Goal: Check status: Check status

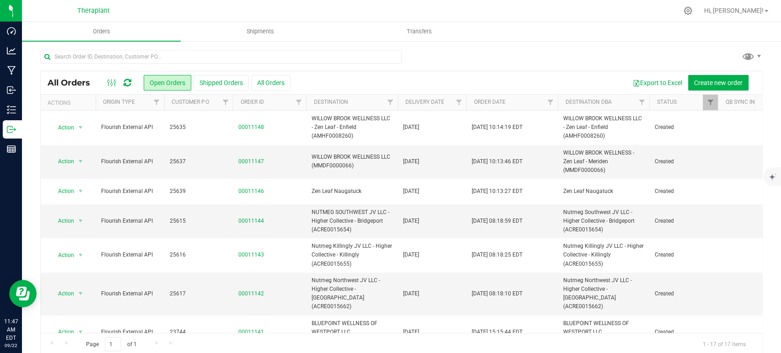
click at [128, 78] on icon at bounding box center [128, 82] width 8 height 9
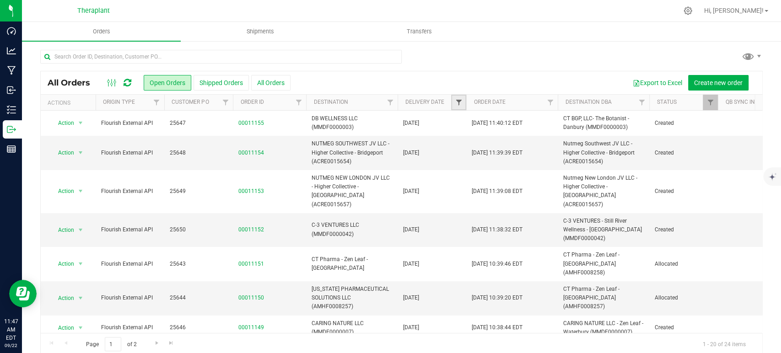
click at [460, 103] on span "Filter" at bounding box center [458, 102] width 7 height 7
click at [543, 159] on span "select" at bounding box center [543, 157] width 7 height 7
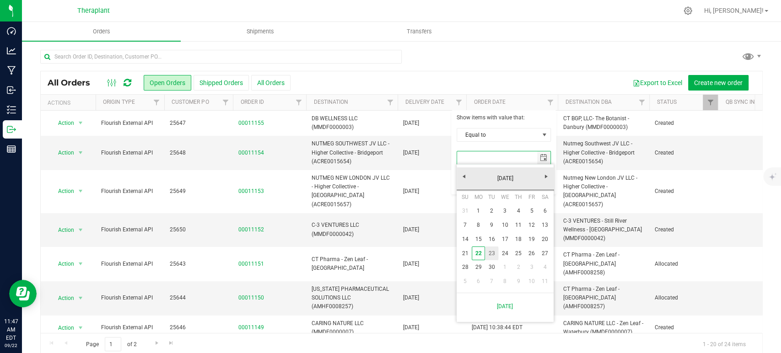
click at [490, 251] on link "23" at bounding box center [491, 254] width 13 height 14
type input "[DATE]"
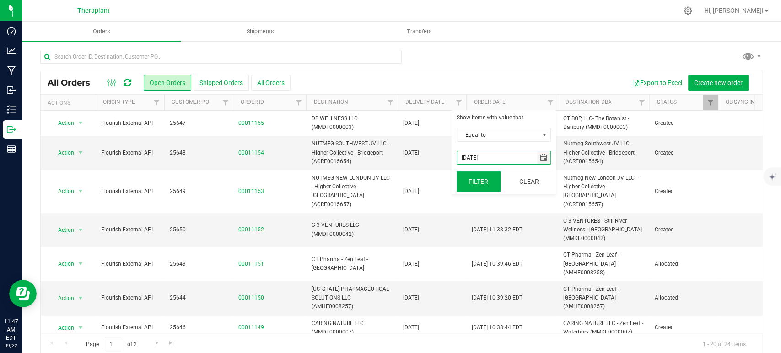
click at [472, 183] on button "Filter" at bounding box center [479, 182] width 44 height 20
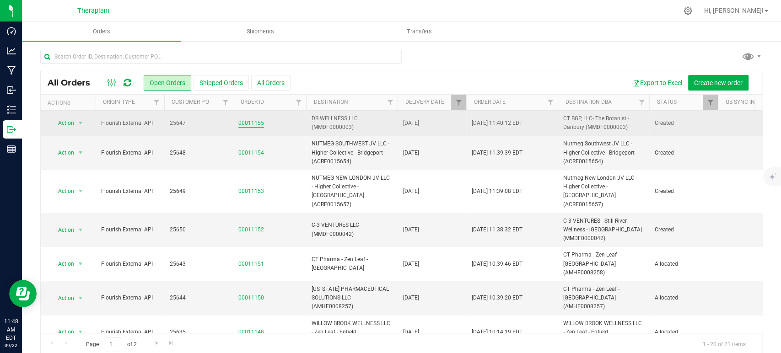
click at [258, 123] on link "00011155" at bounding box center [251, 123] width 26 height 9
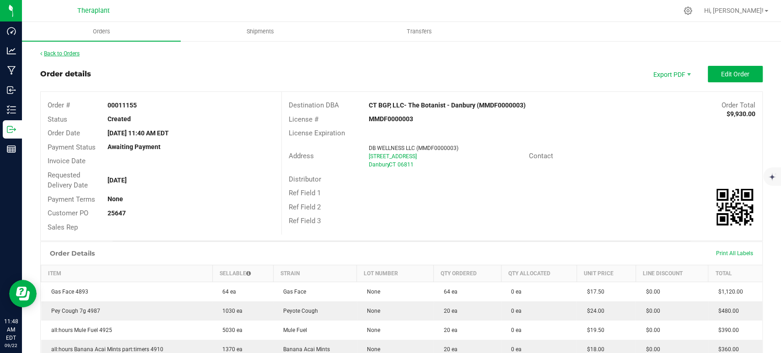
click at [71, 52] on link "Back to Orders" at bounding box center [59, 53] width 39 height 6
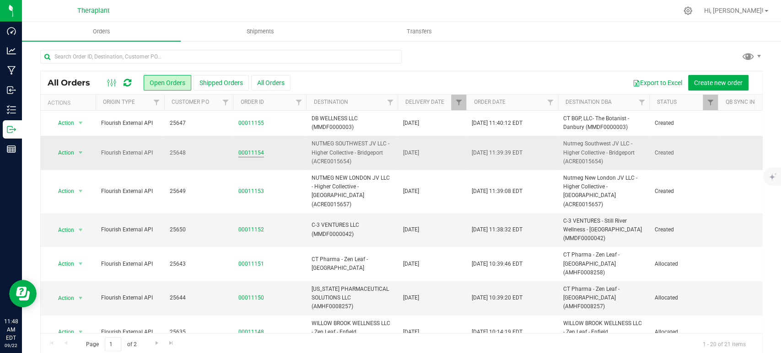
click at [258, 150] on link "00011154" at bounding box center [251, 153] width 26 height 9
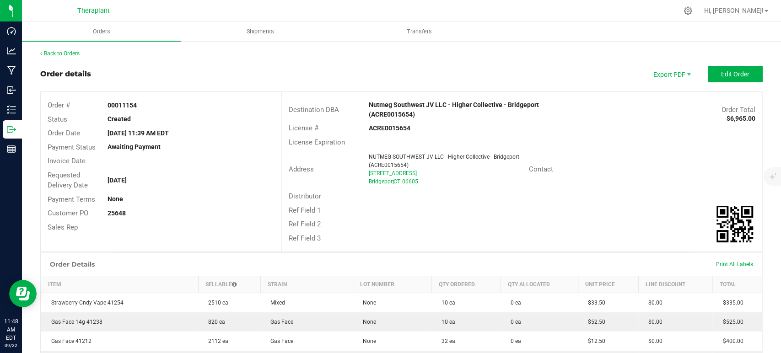
click at [65, 55] on link "Back to Orders" at bounding box center [59, 53] width 39 height 6
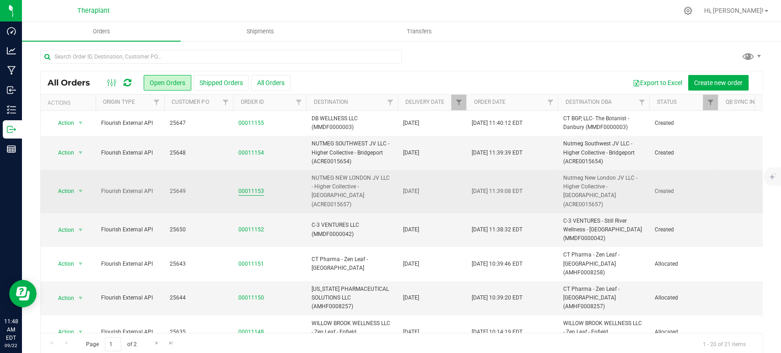
click at [256, 187] on link "00011153" at bounding box center [251, 191] width 26 height 9
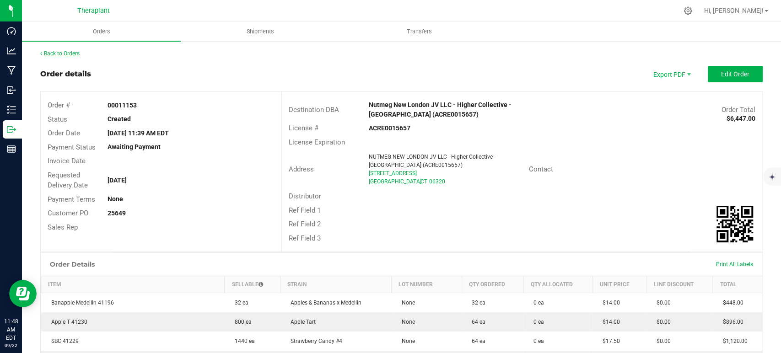
click at [56, 53] on link "Back to Orders" at bounding box center [59, 53] width 39 height 6
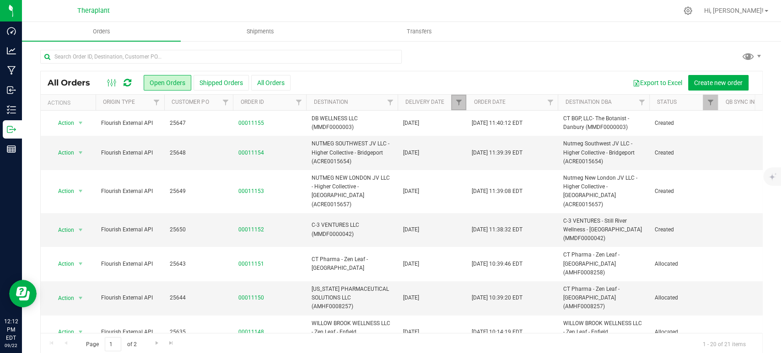
click at [463, 105] on link "Filter" at bounding box center [458, 103] width 15 height 16
click at [535, 182] on button "Clear" at bounding box center [529, 182] width 44 height 20
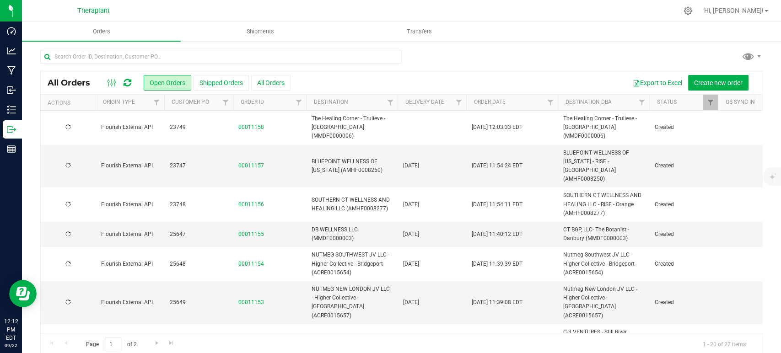
click at [129, 81] on icon at bounding box center [128, 82] width 8 height 9
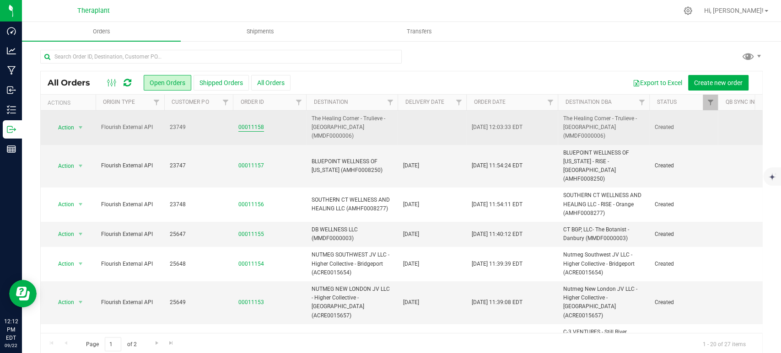
click at [250, 124] on link "00011158" at bounding box center [251, 127] width 26 height 9
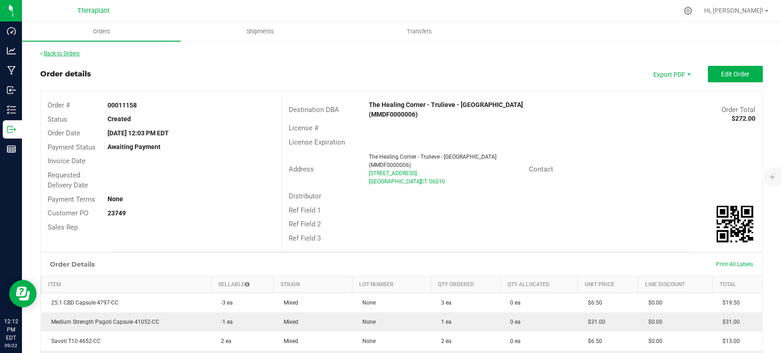
click at [64, 54] on link "Back to Orders" at bounding box center [59, 53] width 39 height 6
